Goal: Task Accomplishment & Management: Complete application form

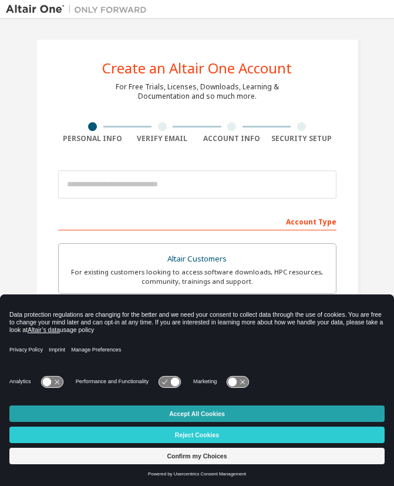
click at [206, 412] on button "Accept All Cookies" at bounding box center [197, 414] width 376 height 16
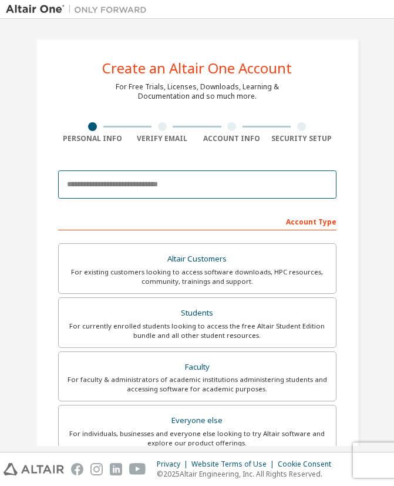
click at [151, 188] on input "email" at bounding box center [197, 184] width 279 height 28
type input "**********"
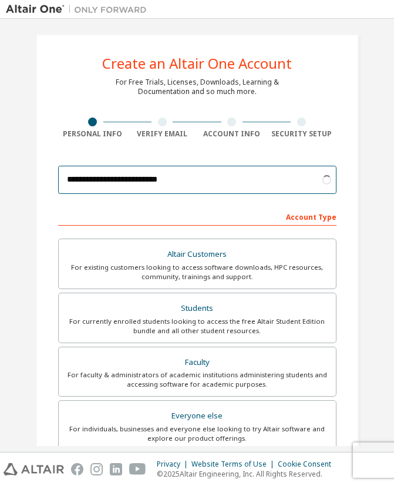
scroll to position [11, 0]
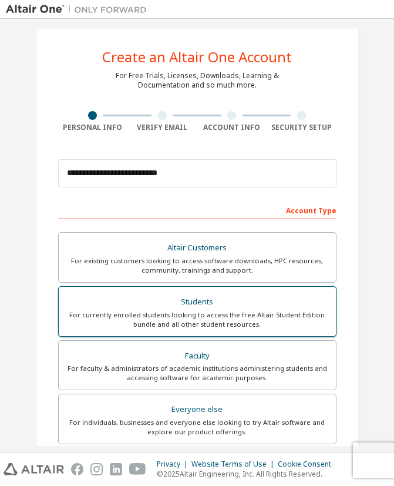
click at [187, 304] on div "Students" at bounding box center [197, 302] width 263 height 16
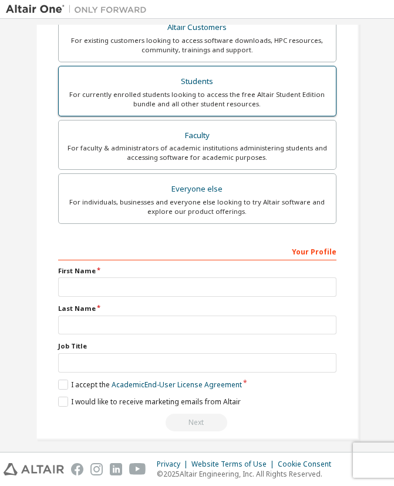
scroll to position [239, 0]
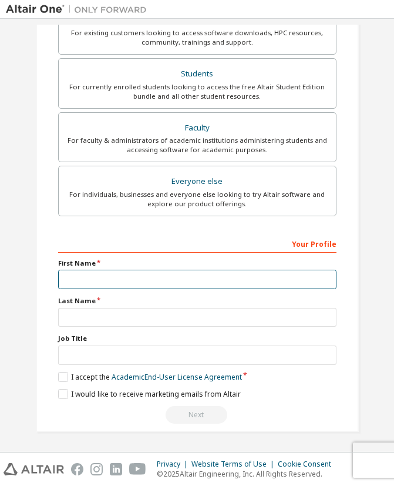
click at [113, 283] on input "text" at bounding box center [197, 279] width 279 height 19
type input "*"
type input "****"
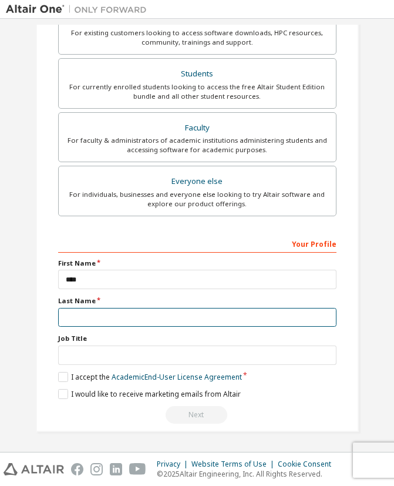
click at [107, 319] on input "text" at bounding box center [197, 317] width 279 height 19
type input "********"
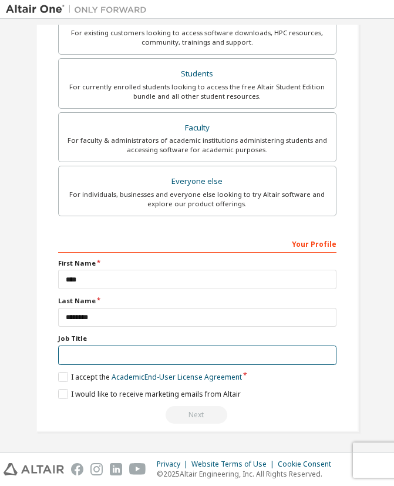
click at [93, 357] on input "text" at bounding box center [197, 355] width 279 height 19
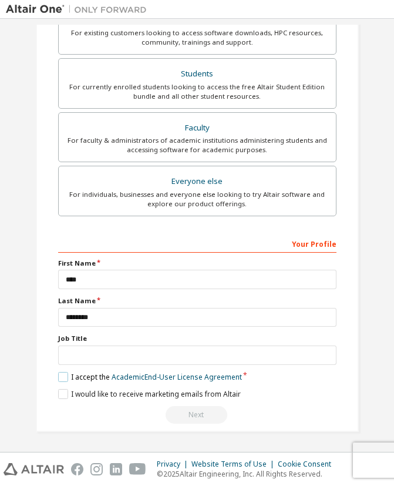
click at [59, 379] on label "I accept the Academic End-User License Agreement" at bounding box center [150, 377] width 184 height 10
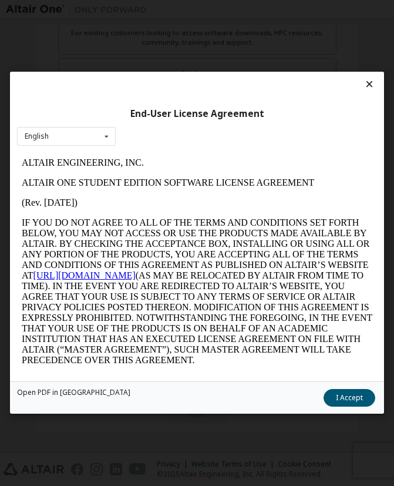
scroll to position [0, 0]
click at [168, 266] on p "IF YOU DO NOT AGREE TO ALL OF THE TERMS AND CONDITIONS SET FORTH BELOW, YOU MAY…" at bounding box center [196, 291] width 351 height 148
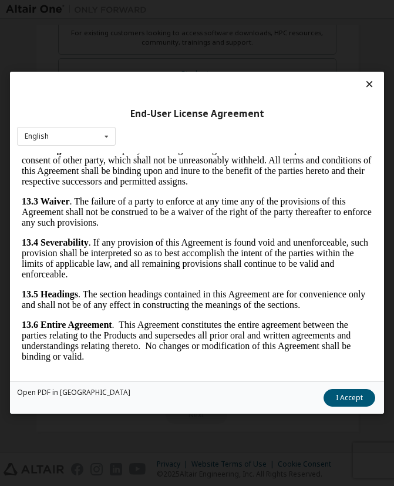
scroll to position [4072, 0]
click at [341, 402] on button "I Accept" at bounding box center [350, 399] width 52 height 18
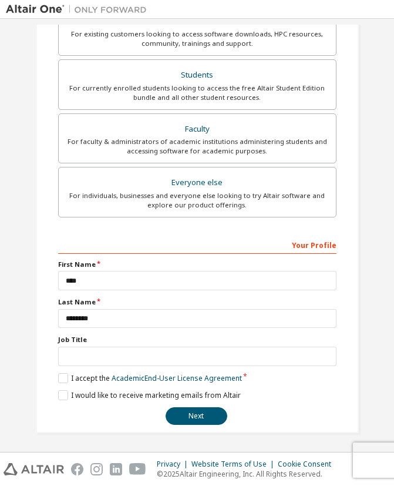
scroll to position [239, 0]
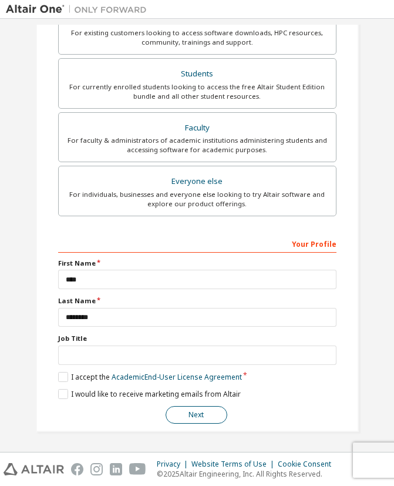
click at [210, 414] on button "Next" at bounding box center [197, 415] width 62 height 18
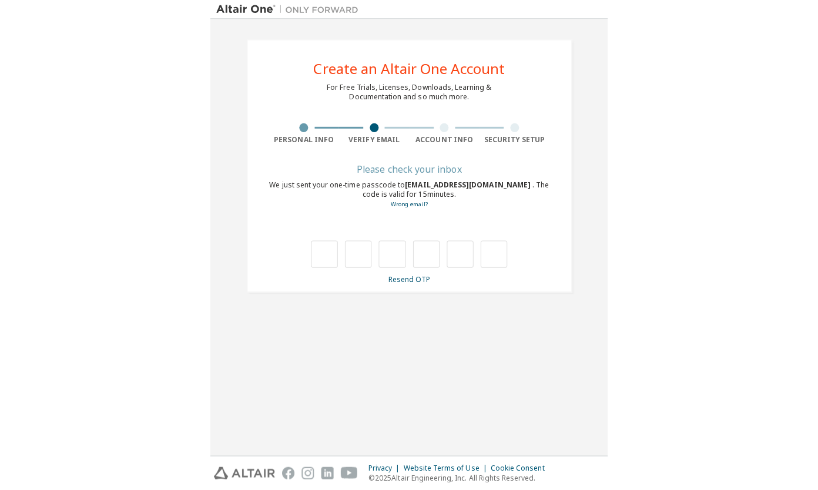
scroll to position [0, 0]
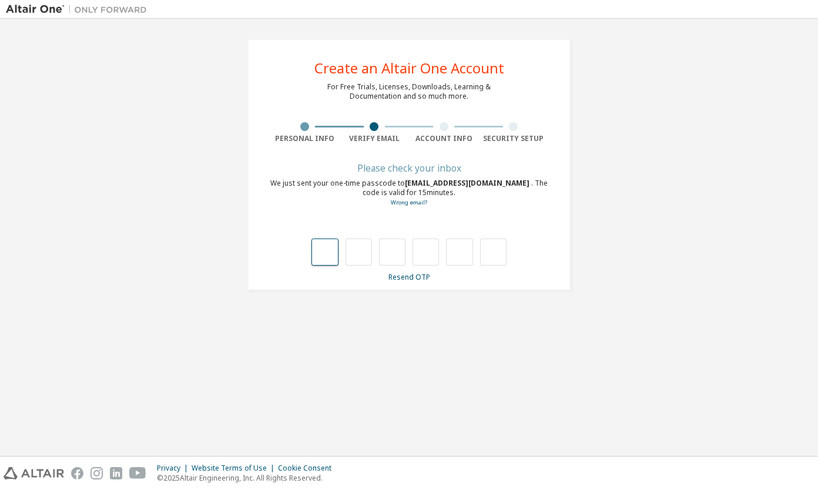
type input "*"
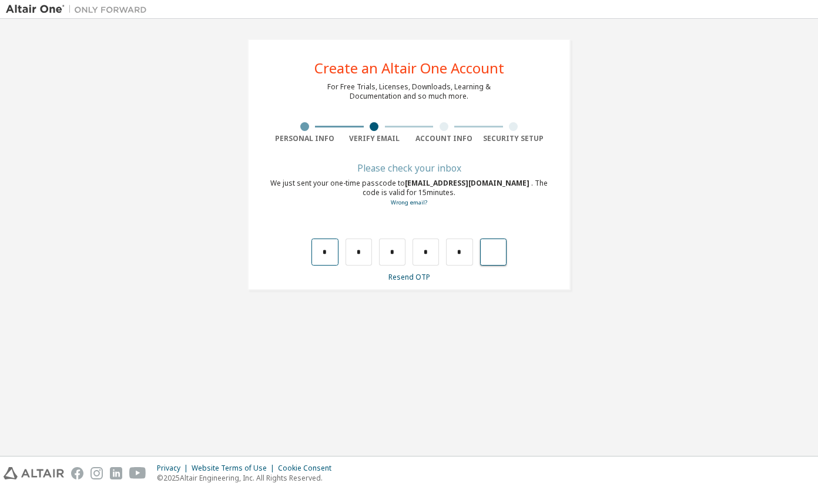
type input "*"
